Goal: Task Accomplishment & Management: Use online tool/utility

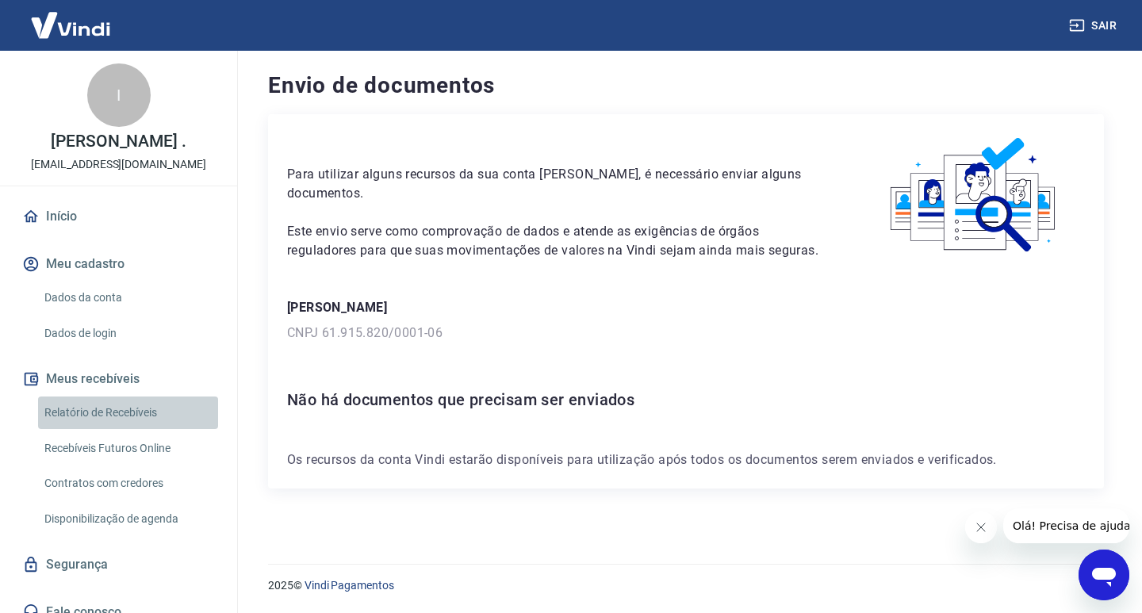
click at [132, 427] on link "Relatório de Recebíveis" at bounding box center [128, 413] width 180 height 33
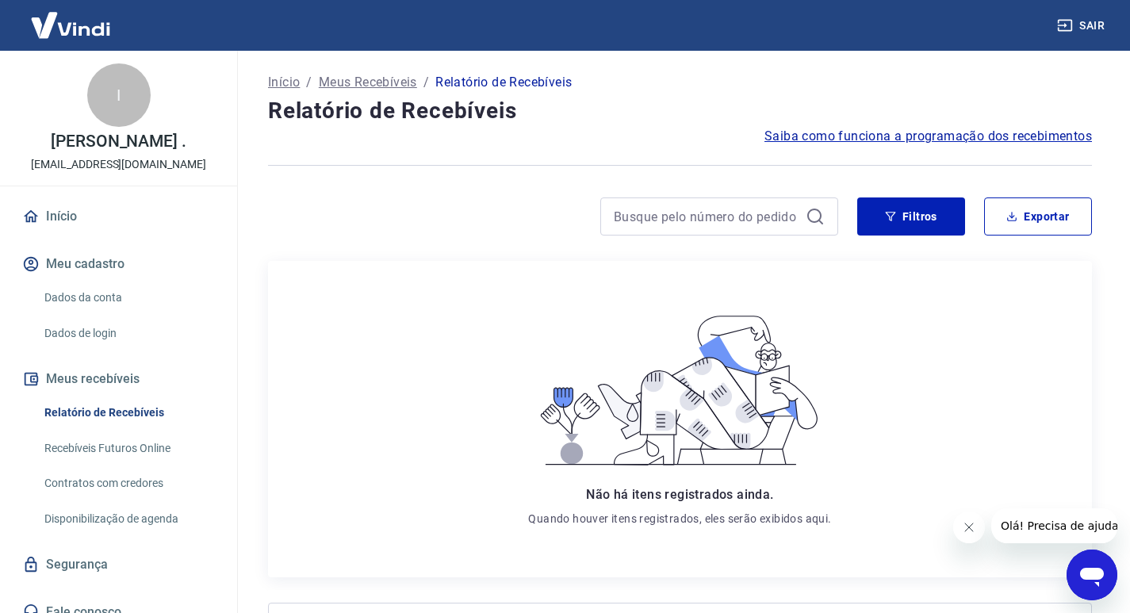
click at [117, 454] on link "Recebíveis Futuros Online" at bounding box center [128, 448] width 180 height 33
click at [1078, 558] on div "Abrir janela de mensagens" at bounding box center [1092, 575] width 48 height 48
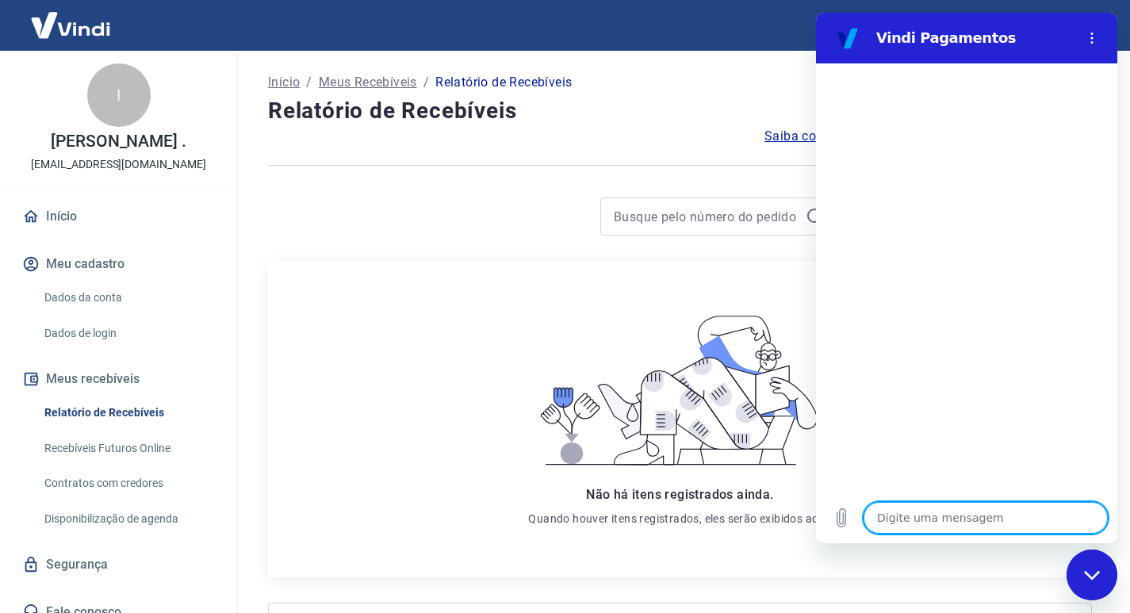
type textarea "x"
